Goal: Information Seeking & Learning: Learn about a topic

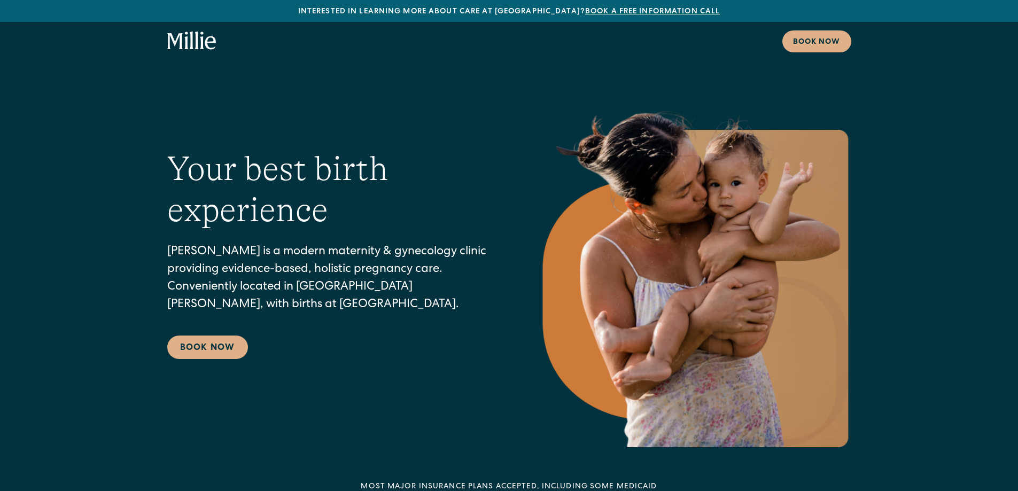
click at [593, 6] on div "Interested in learning more about care at [GEOGRAPHIC_DATA]? Book a free inform…" at bounding box center [509, 11] width 1018 height 22
click at [597, 14] on link "Book a free information call" at bounding box center [652, 11] width 135 height 7
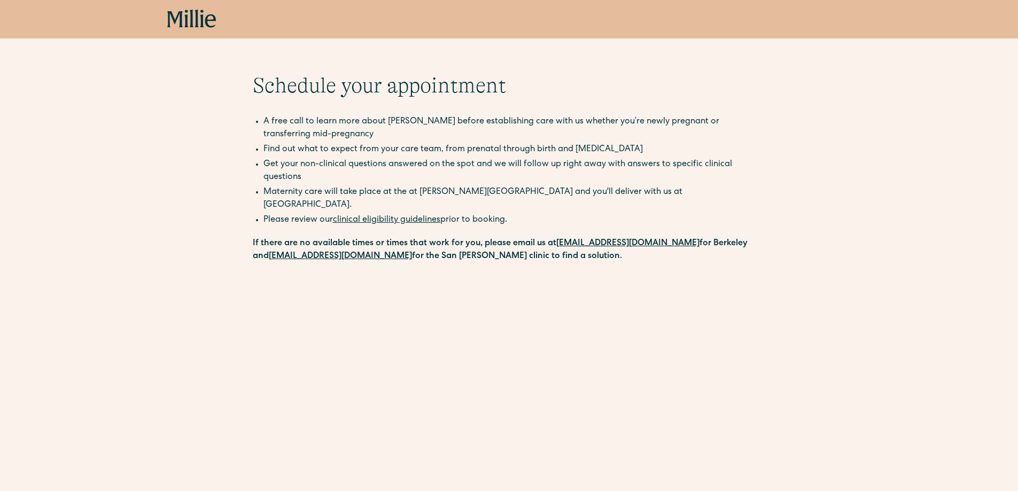
click at [380, 216] on link "clinical eligibility guidelines" at bounding box center [386, 220] width 107 height 9
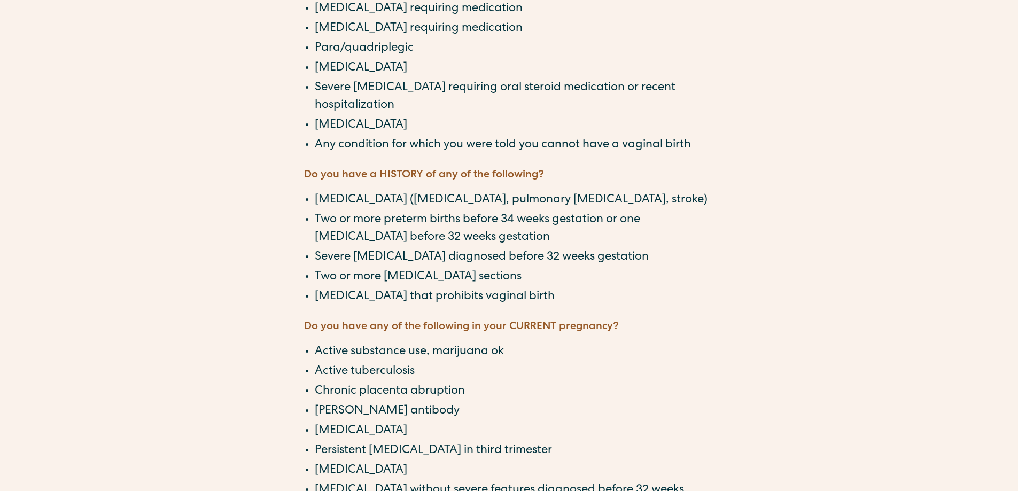
scroll to position [748, 0]
